Goal: Information Seeking & Learning: Check status

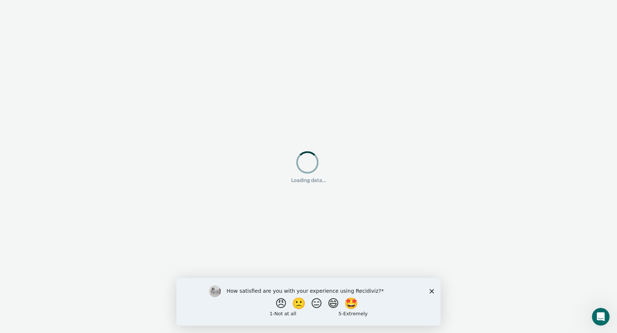
click at [431, 291] on polygon "Close survey" at bounding box center [431, 291] width 4 height 4
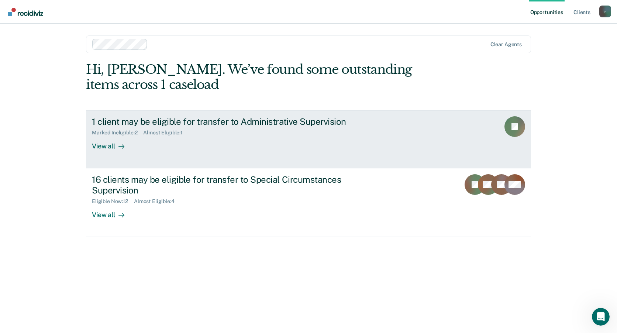
click at [105, 146] on div "View all" at bounding box center [112, 143] width 41 height 14
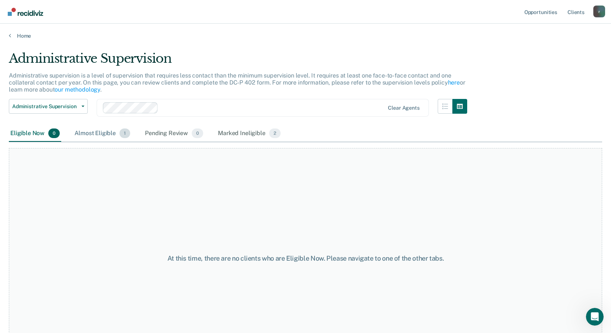
click at [110, 132] on div "Almost Eligible 1" at bounding box center [102, 133] width 59 height 16
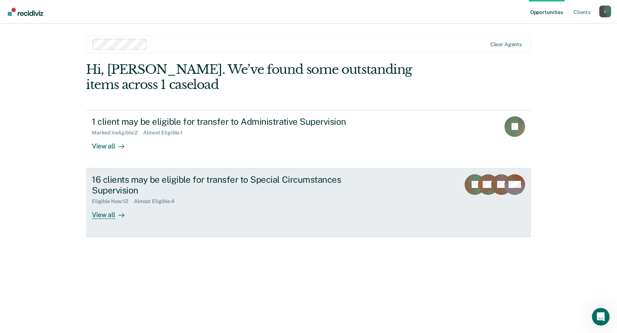
click at [172, 183] on div "16 clients may be eligible for transfer to Special Circumstances Supervision" at bounding box center [221, 184] width 259 height 21
